Goal: Download file/media

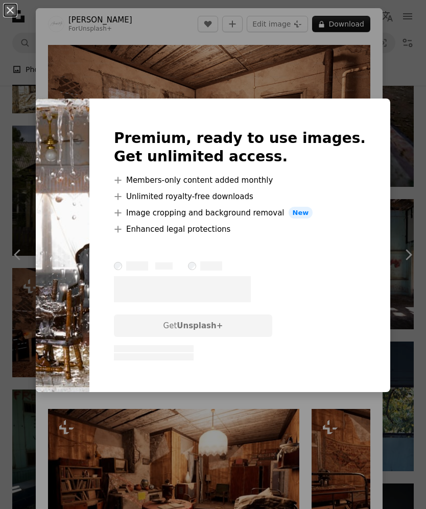
scroll to position [0, 527]
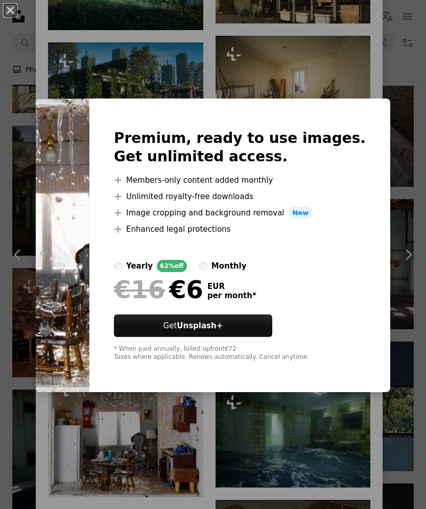
click at [246, 272] on div "monthly" at bounding box center [228, 266] width 35 height 12
click at [272, 337] on button "Get Unsplash+" at bounding box center [193, 325] width 158 height 22
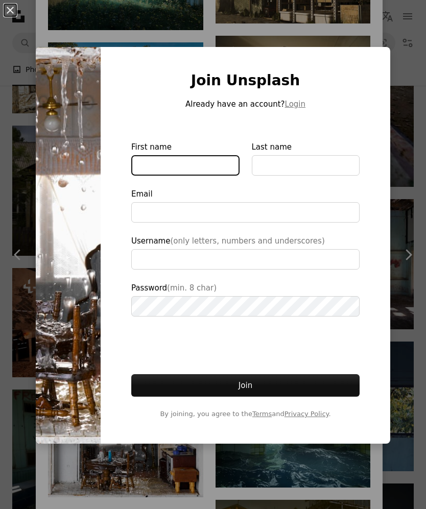
click at [202, 176] on input "First name" at bounding box center [185, 165] width 108 height 20
click at [187, 176] on input "First name" at bounding box center [185, 165] width 108 height 20
type input "**********"
type input "*"
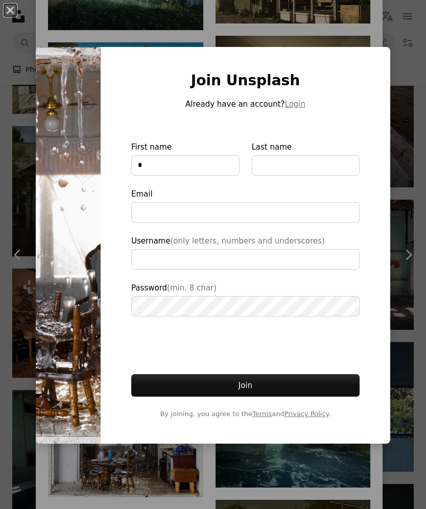
click at [406, 299] on div "An X shape Join Unsplash Already have an account? Login First name * Last name …" at bounding box center [213, 254] width 426 height 509
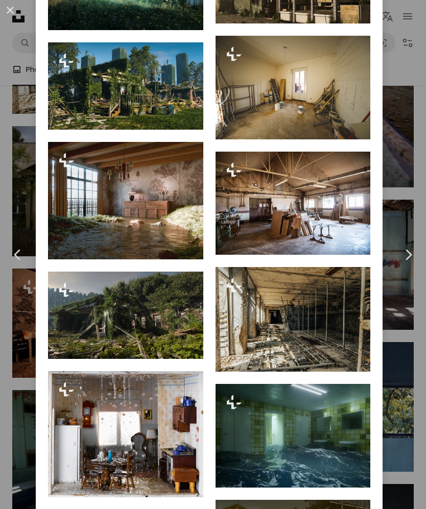
scroll to position [736, 0]
click at [407, 304] on link "Chevron right" at bounding box center [408, 255] width 36 height 98
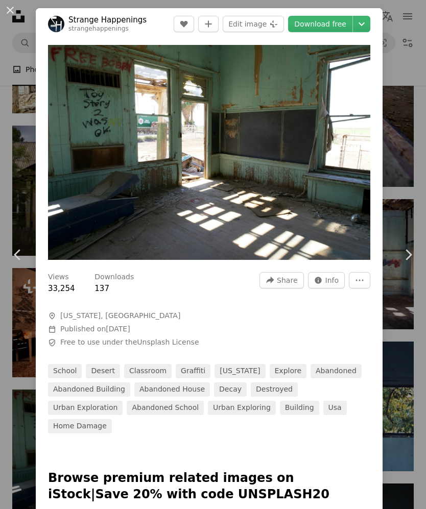
click at [413, 402] on div "An X shape Chevron left Chevron right Strange Happenings strangehappenings A he…" at bounding box center [213, 254] width 426 height 509
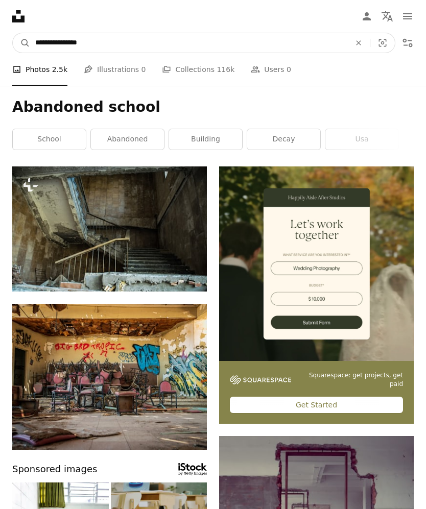
click at [219, 37] on input "**********" at bounding box center [188, 42] width 317 height 19
click at [236, 48] on input "**********" at bounding box center [188, 42] width 317 height 19
type input "**********"
click at [21, 43] on button "A magnifying glass" at bounding box center [21, 42] width 17 height 19
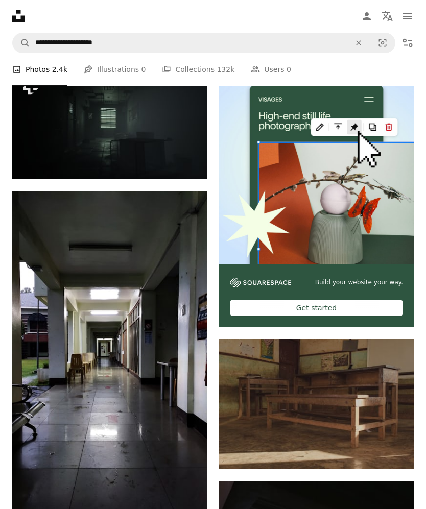
scroll to position [97, 0]
click at [128, 373] on img at bounding box center [109, 364] width 194 height 347
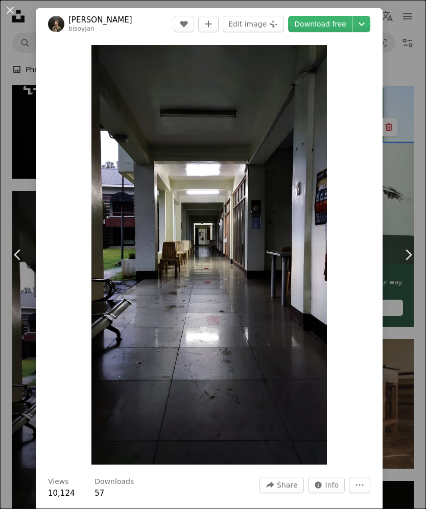
click at [364, 23] on icon "Choose download size" at bounding box center [361, 24] width 6 height 4
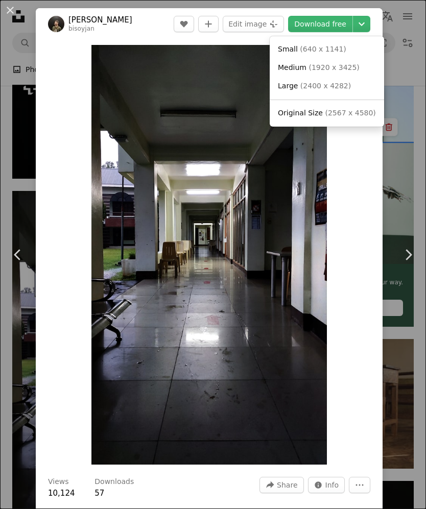
click at [369, 24] on icon "Chevron down" at bounding box center [361, 24] width 16 height 12
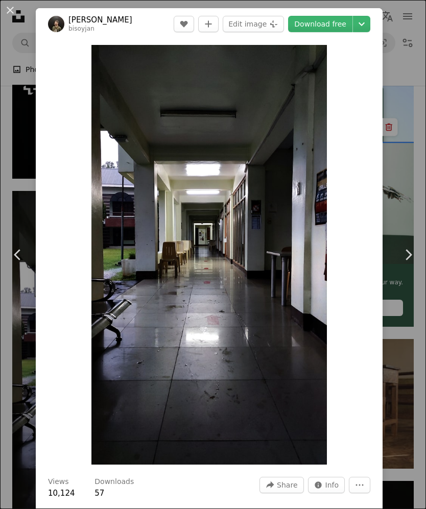
click at [347, 29] on link "Download free" at bounding box center [320, 24] width 64 height 16
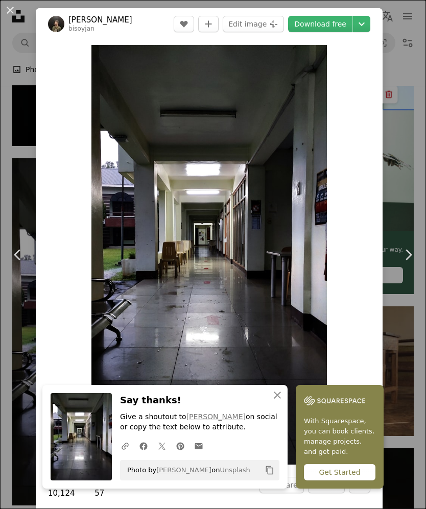
click at [420, 150] on div "An X shape Chevron left Chevron right Jan [PERSON_NAME] bisoyjan A heart A plus…" at bounding box center [213, 254] width 426 height 509
